Goal: Download file/media

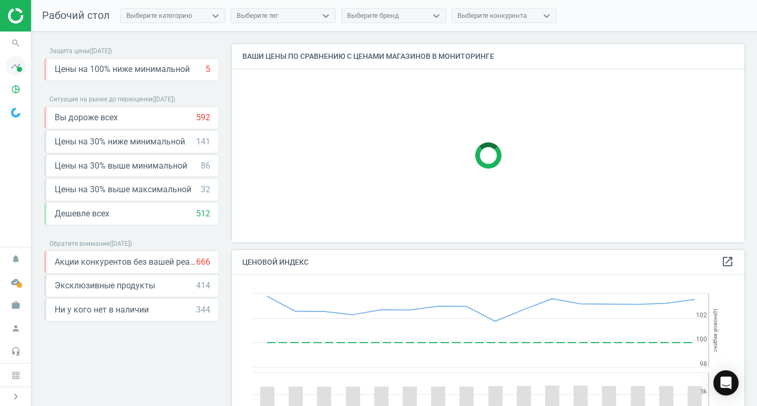
scroll to position [258, 521]
click at [17, 90] on icon "pie_chart_outlined" at bounding box center [16, 89] width 20 height 20
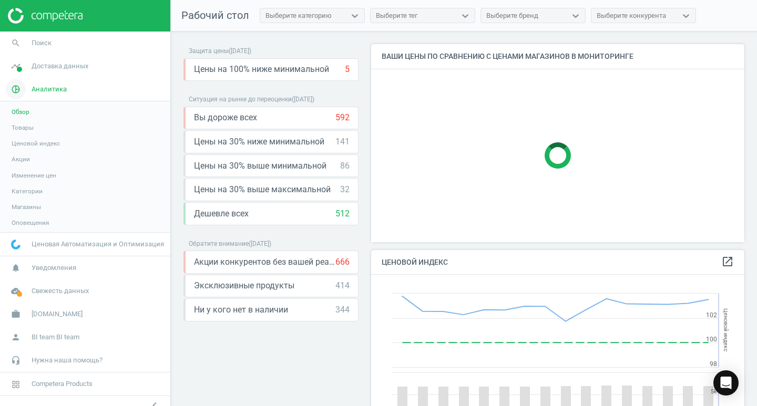
scroll to position [258, 382]
click at [57, 130] on link "Товары" at bounding box center [85, 128] width 170 height 16
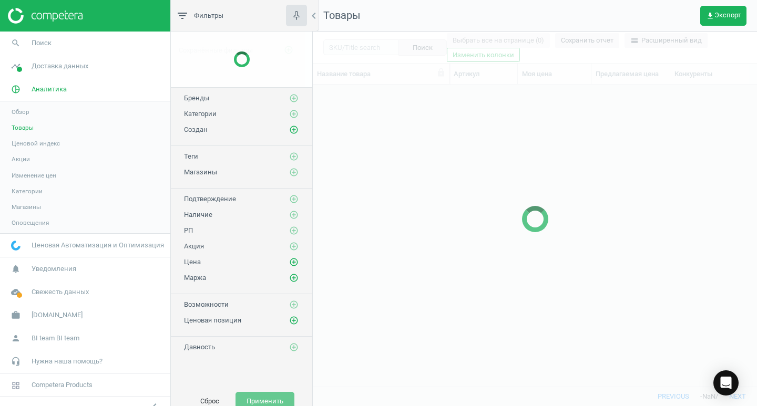
scroll to position [286, 436]
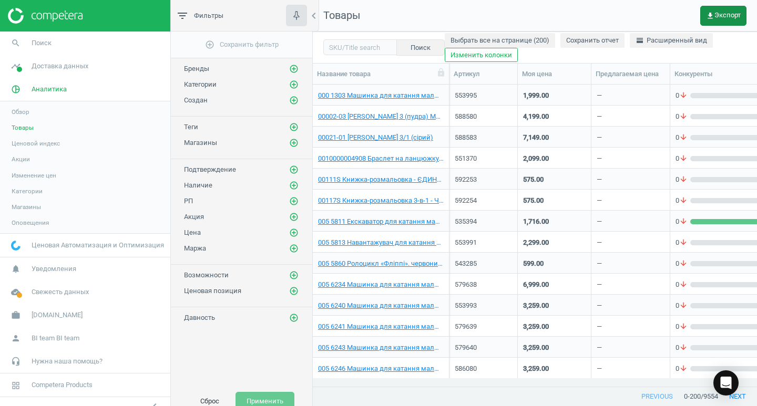
click at [731, 15] on span "get_app Экспорт" at bounding box center [723, 16] width 35 height 8
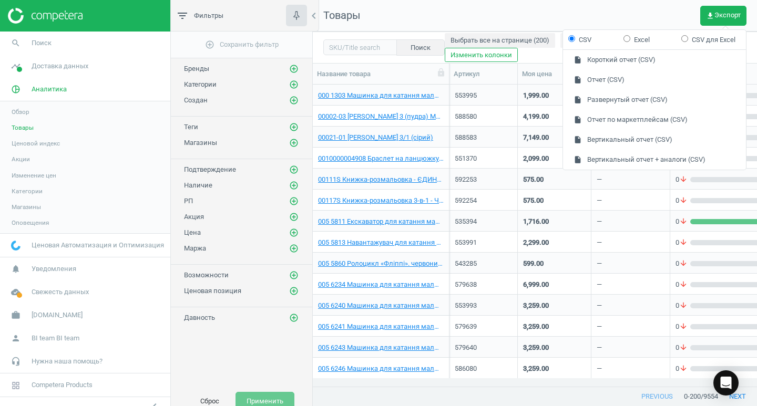
click at [629, 40] on input "Excel" at bounding box center [627, 38] width 7 height 7
radio input "true"
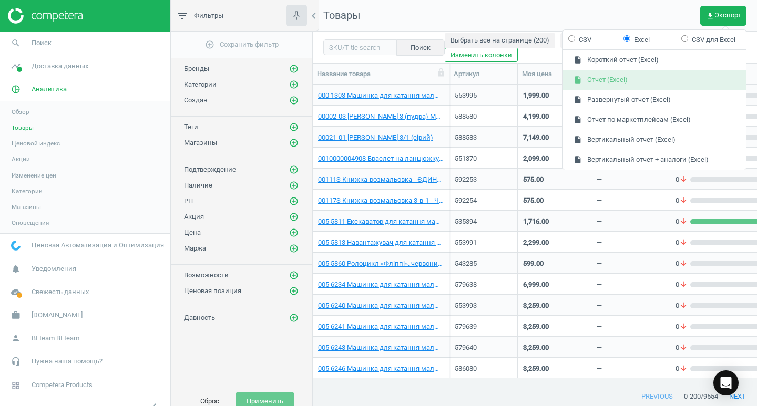
click at [616, 82] on button "insert_drive_file Отчет (Excel)" at bounding box center [654, 80] width 183 height 20
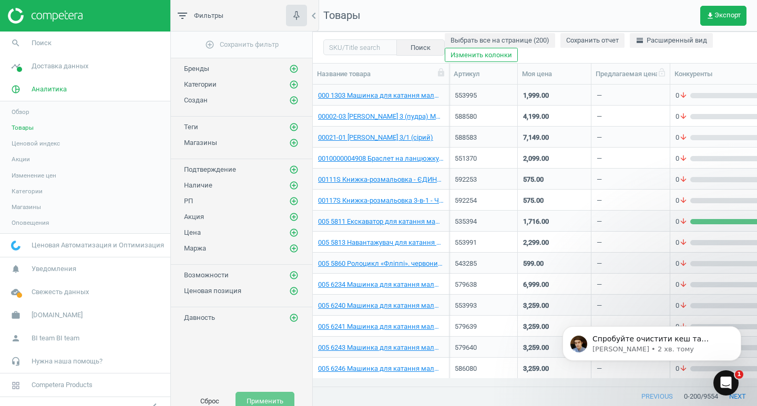
scroll to position [8, 8]
click at [640, 345] on p "[PERSON_NAME] • 2 хв. тому" at bounding box center [661, 349] width 136 height 9
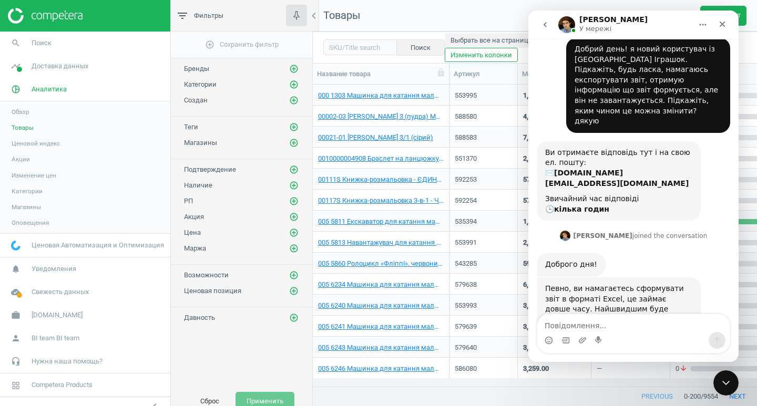
scroll to position [191, 0]
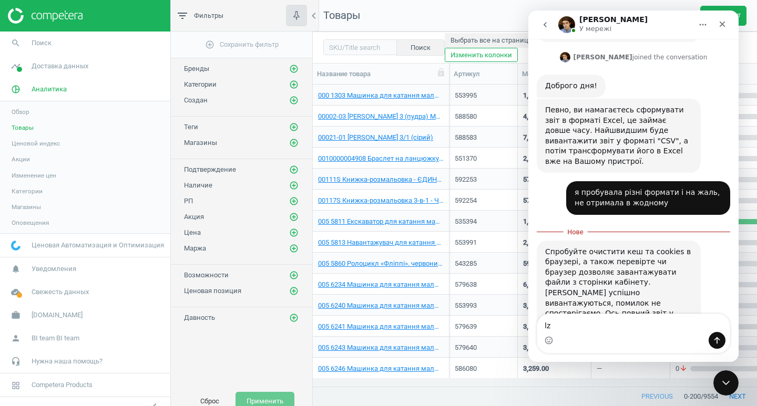
type textarea "l"
click at [552, 328] on textarea "Повідомлення..." at bounding box center [633, 323] width 192 height 18
type textarea "l"
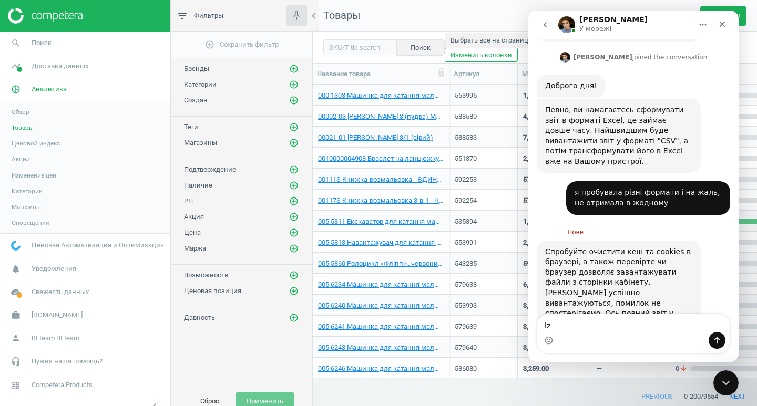
type textarea "l"
type textarea "дякую за допомогу!"
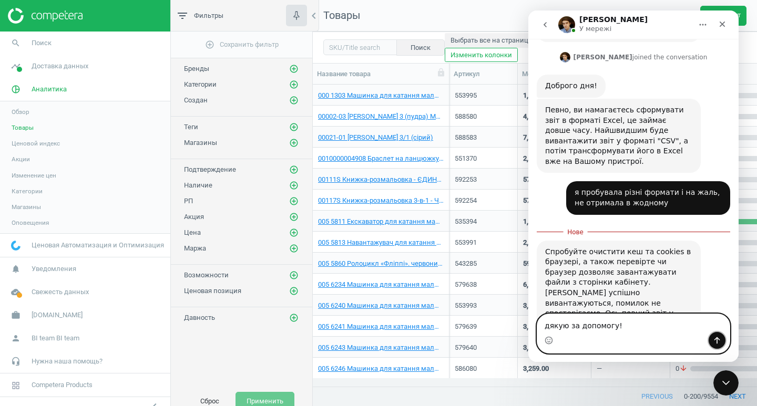
click at [717, 337] on icon "Надіслати повідомлення…" at bounding box center [717, 341] width 8 height 8
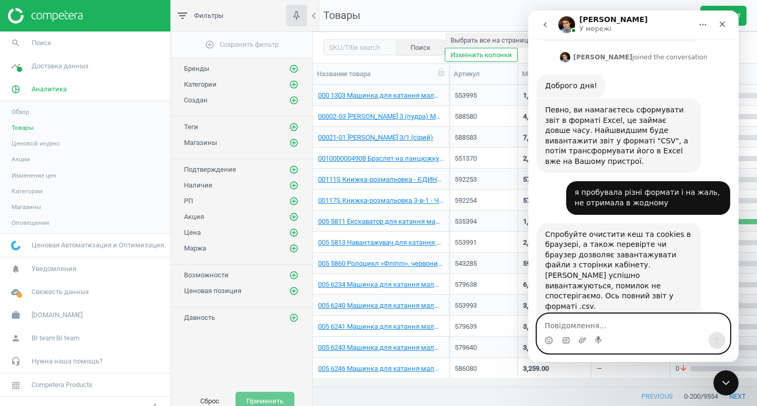
scroll to position [205, 0]
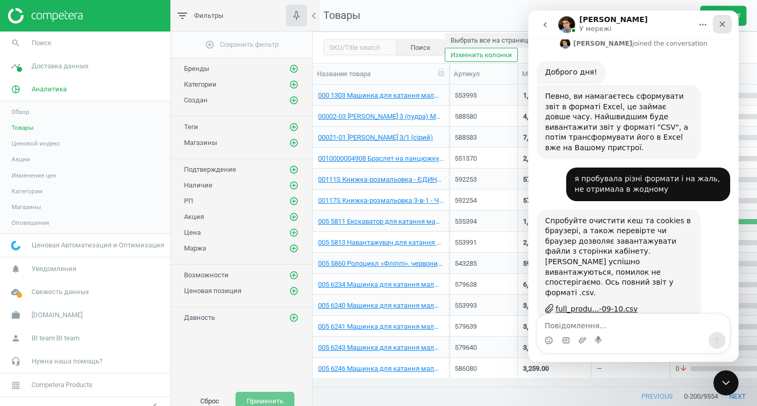
click at [719, 26] on icon "Закрити" at bounding box center [722, 24] width 8 height 8
